Goal: Task Accomplishment & Management: Manage account settings

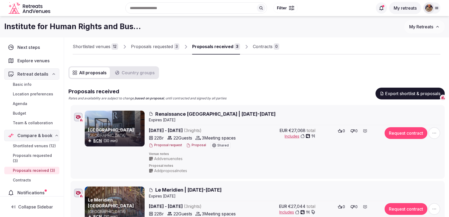
scroll to position [18, 0]
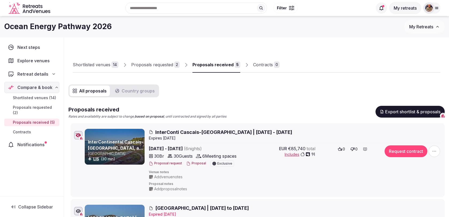
click at [164, 66] on div "Proposals requested" at bounding box center [152, 64] width 42 height 6
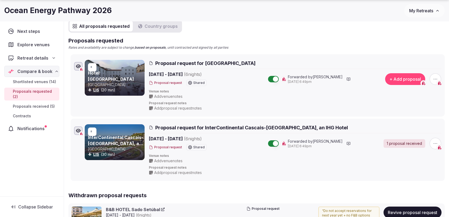
scroll to position [67, 0]
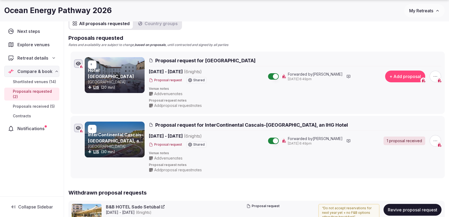
click at [437, 79] on span "button" at bounding box center [435, 76] width 12 height 12
click at [418, 44] on button "Withdraw proposal request" at bounding box center [415, 44] width 61 height 9
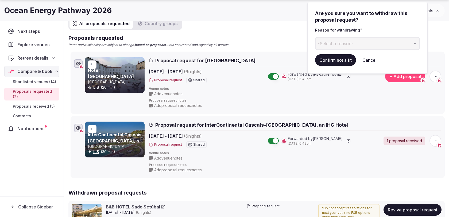
click at [381, 44] on button "-Select a reason-" at bounding box center [367, 43] width 105 height 13
click at [335, 59] on button "Confirm not a fit" at bounding box center [335, 60] width 41 height 12
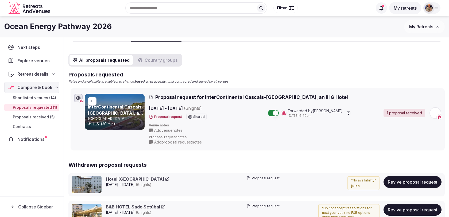
scroll to position [0, 0]
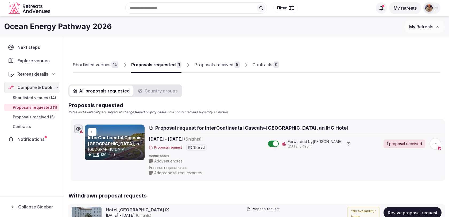
click at [211, 66] on div "Proposals received" at bounding box center [213, 64] width 39 height 6
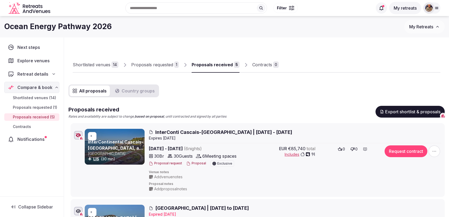
click at [110, 66] on div "Shortlisted venues 14" at bounding box center [96, 64] width 46 height 6
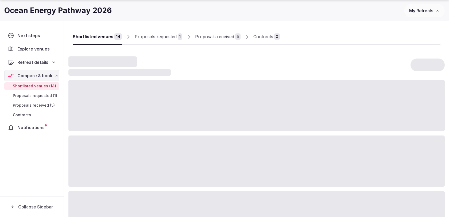
scroll to position [33, 0]
